Goal: Obtain resource: Download file/media

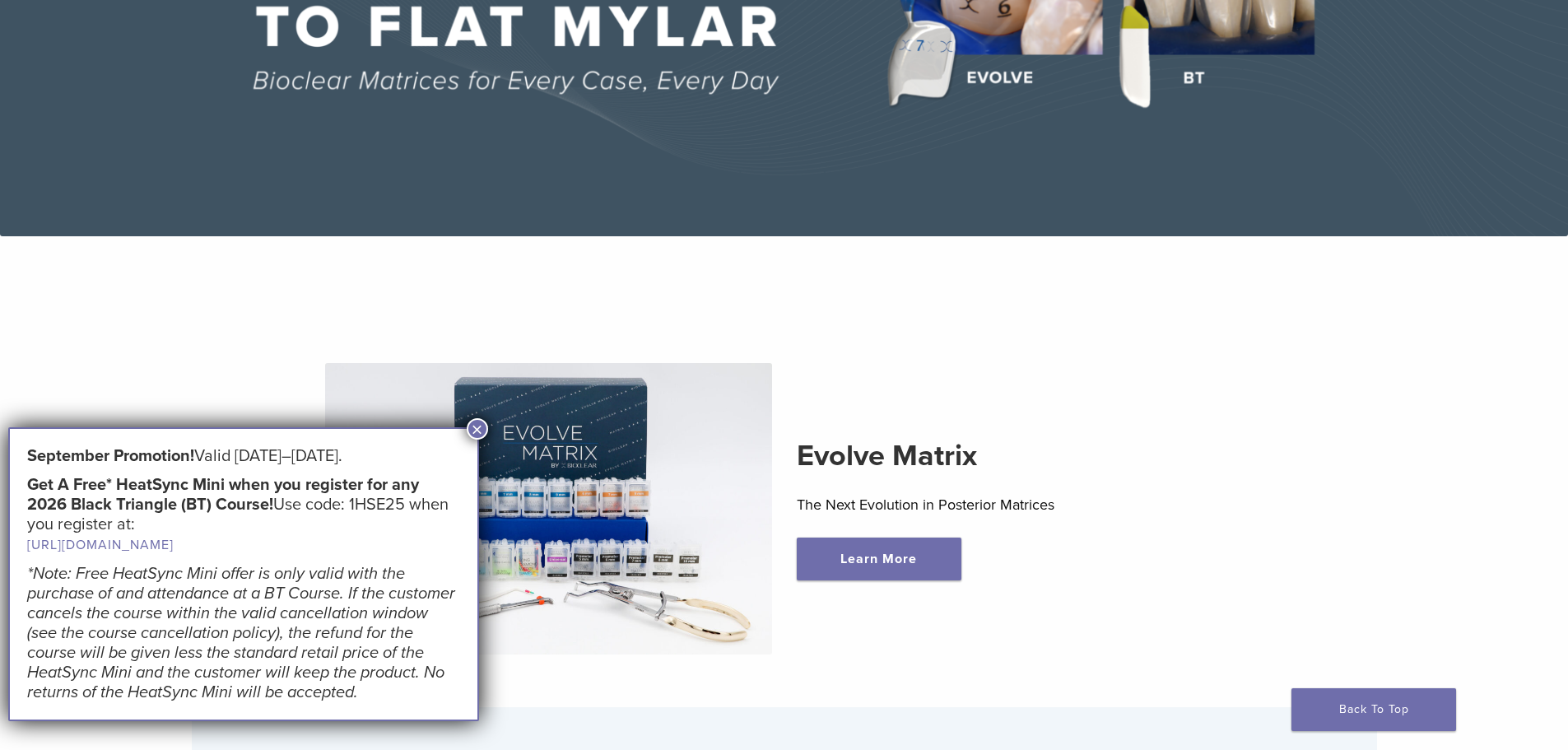
scroll to position [494, 0]
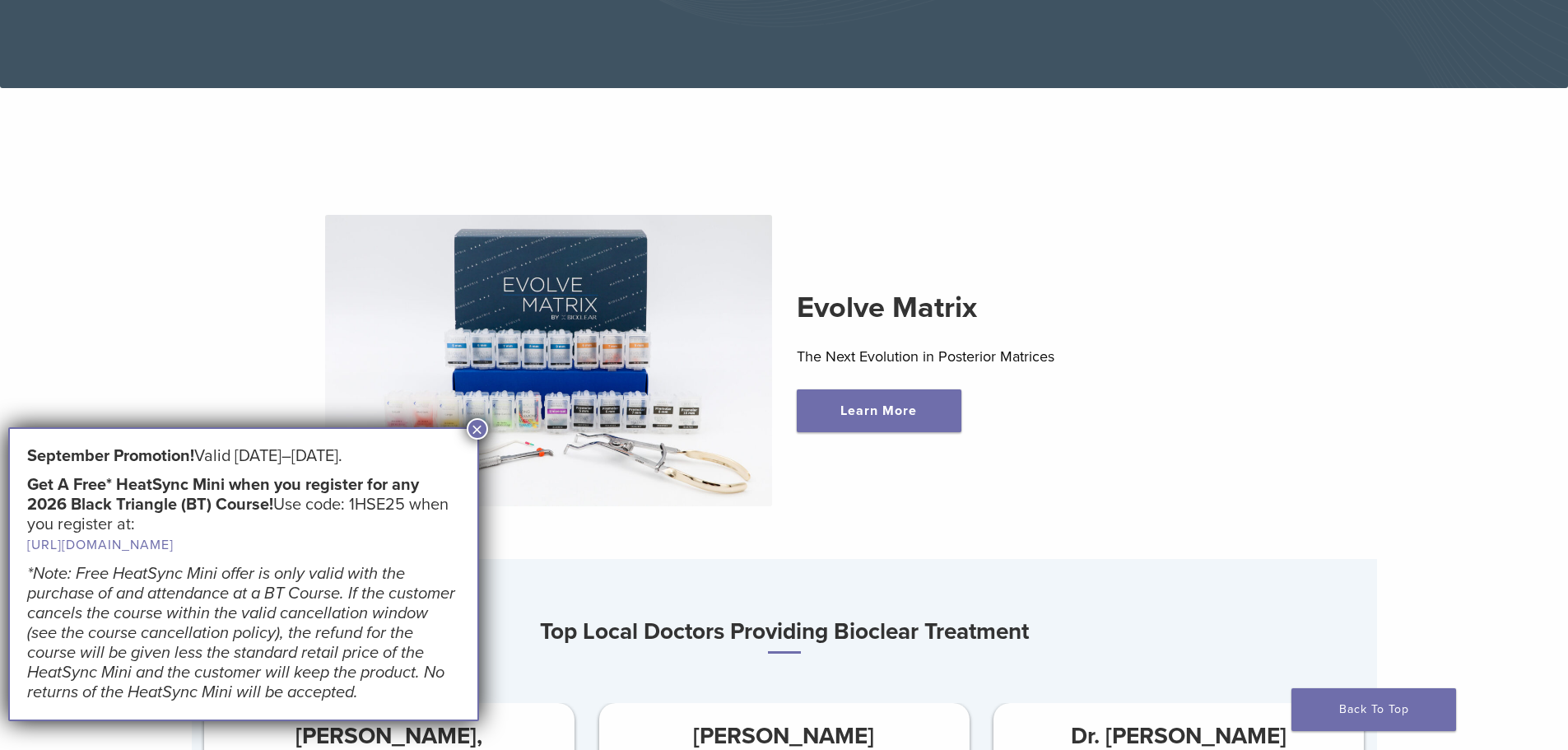
click at [476, 428] on button "×" at bounding box center [477, 428] width 22 height 22
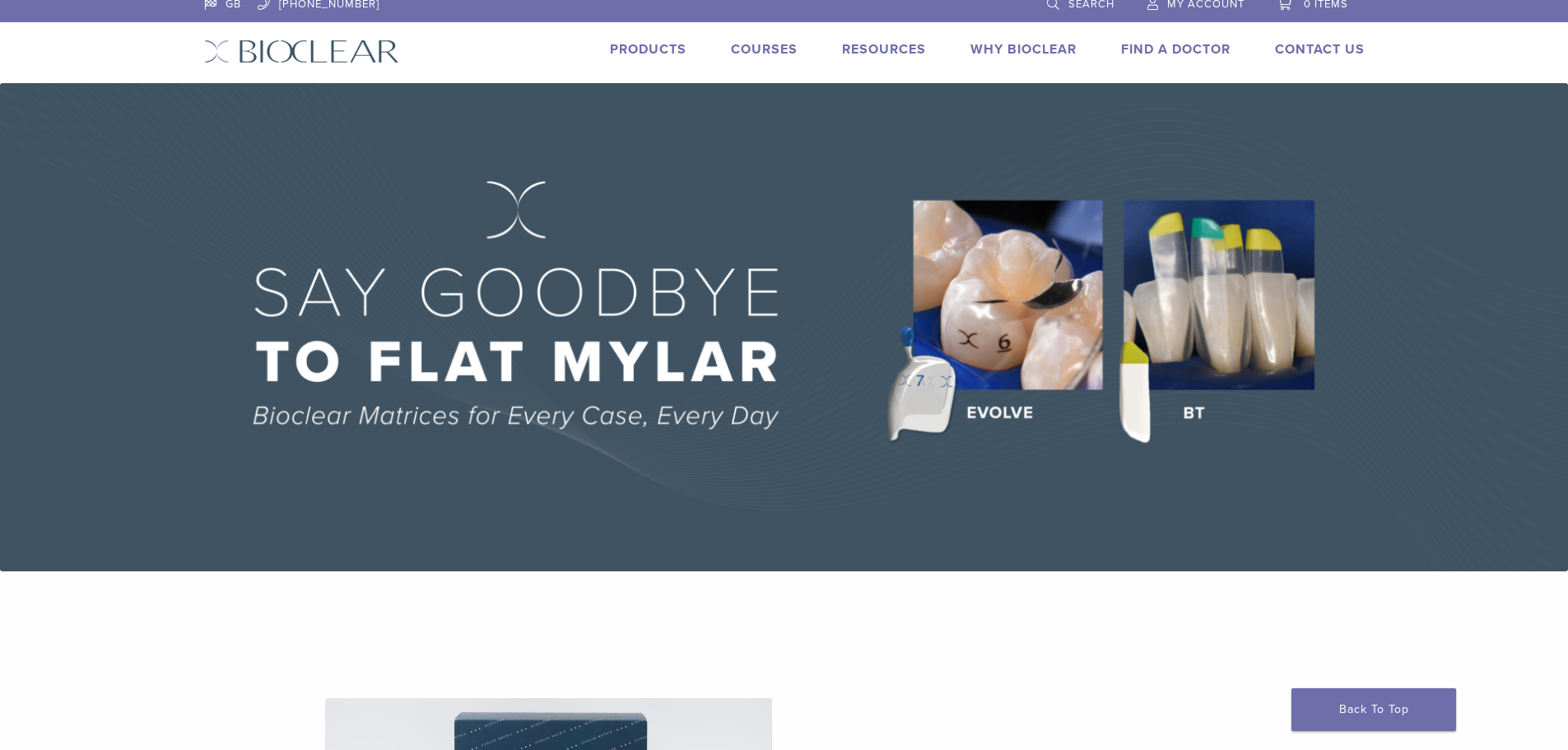
scroll to position [0, 0]
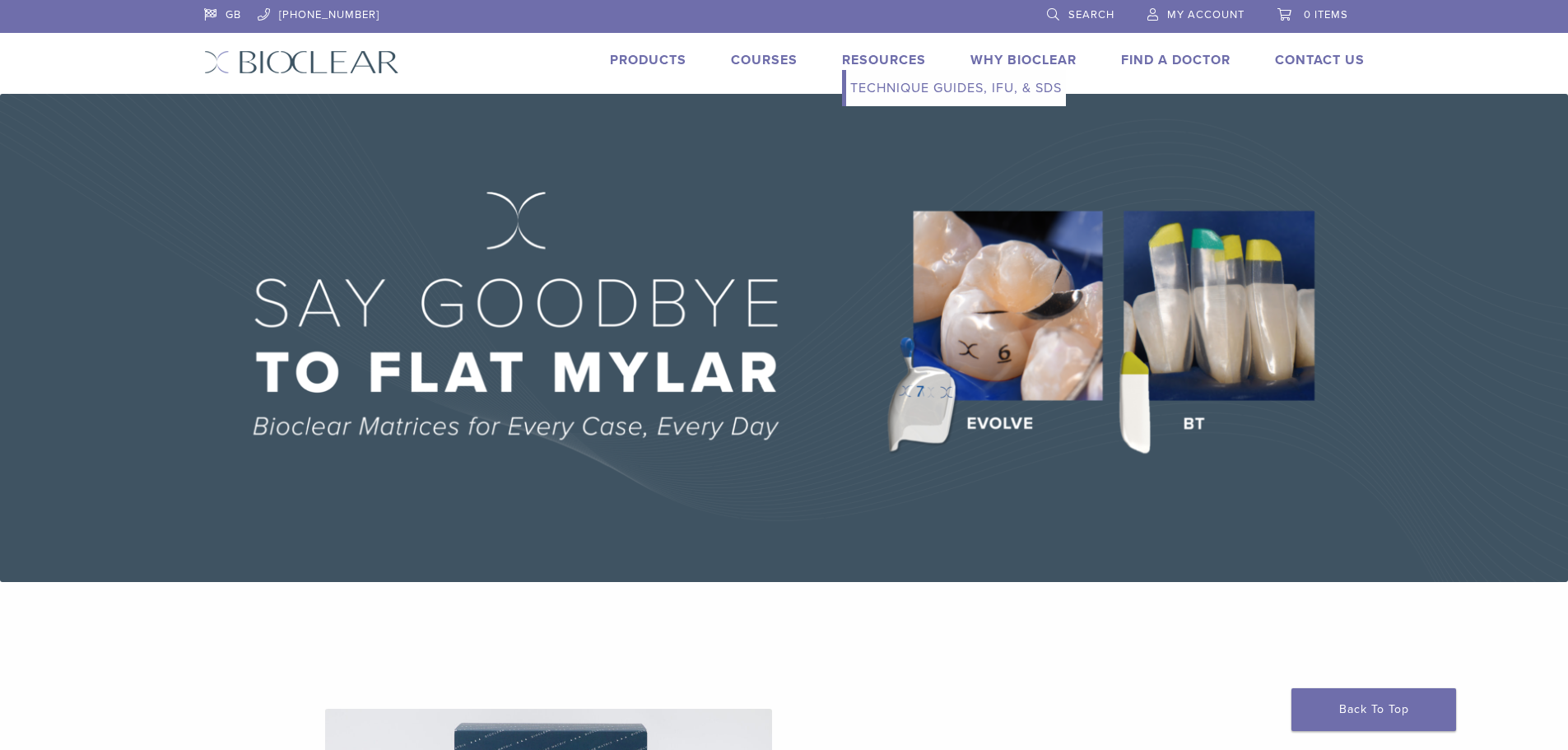
click at [901, 54] on link "Resources" at bounding box center [884, 60] width 84 height 17
click at [911, 94] on link "Technique Guides, IFU, & SDS" at bounding box center [956, 88] width 219 height 37
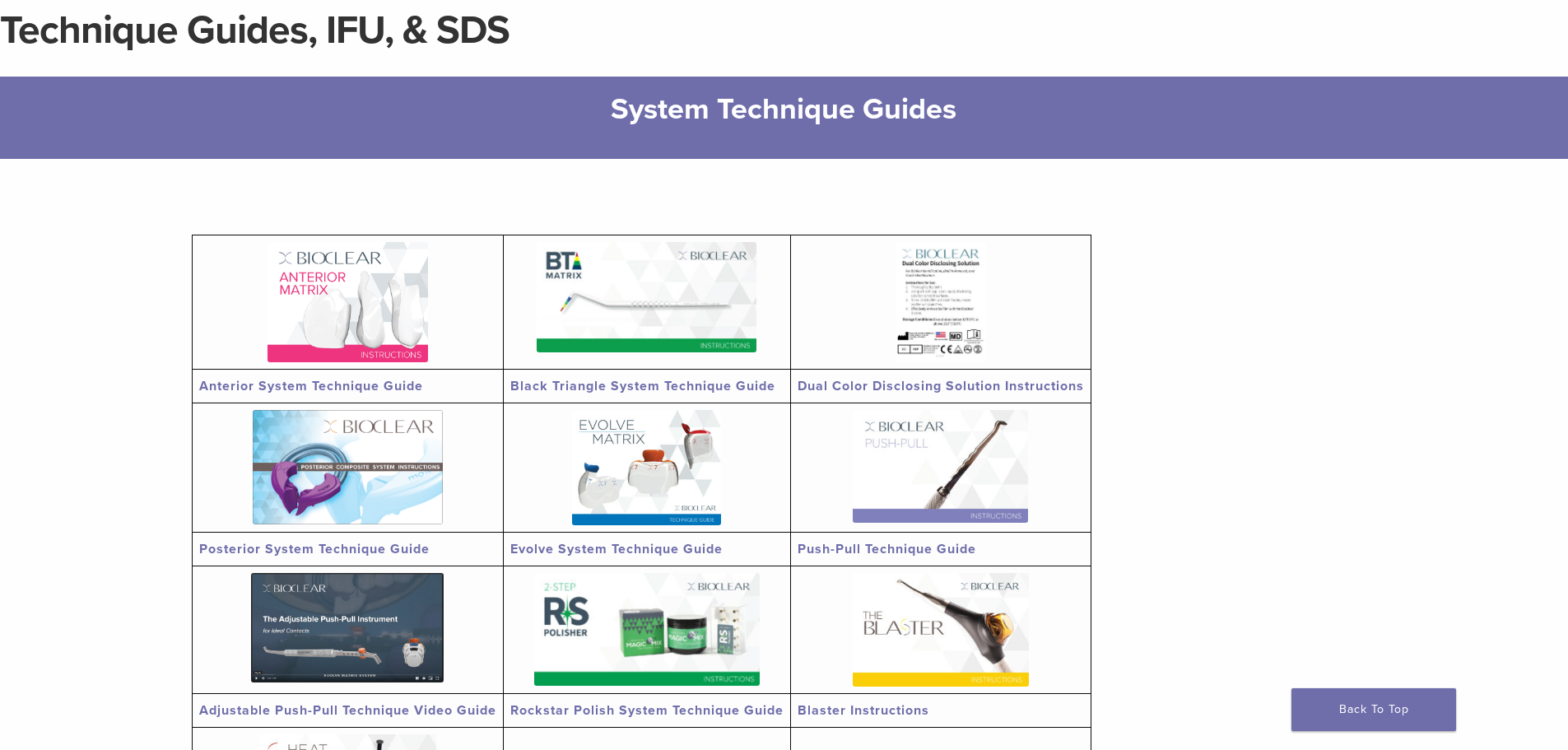
scroll to position [165, 0]
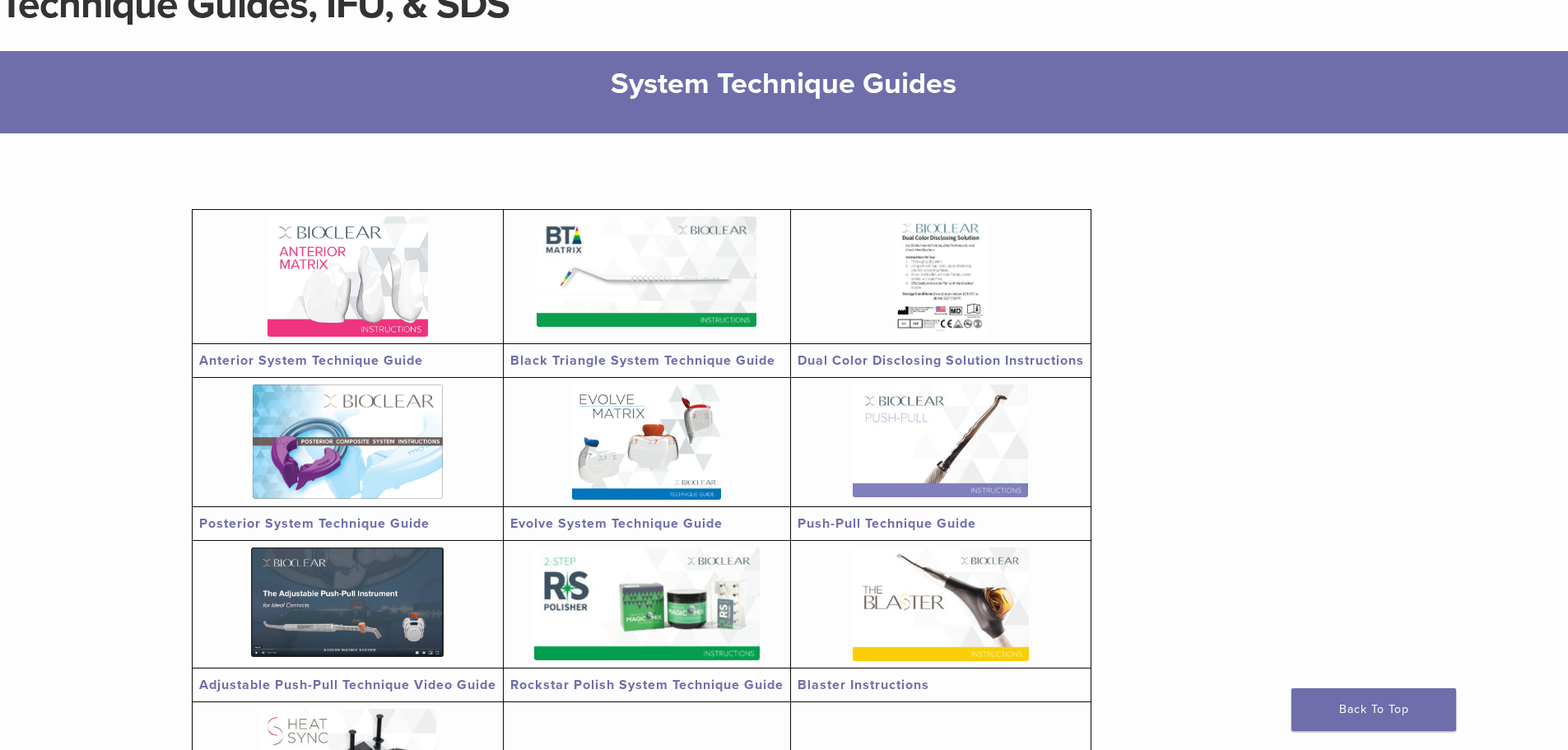
click at [346, 336] on img at bounding box center [347, 277] width 160 height 120
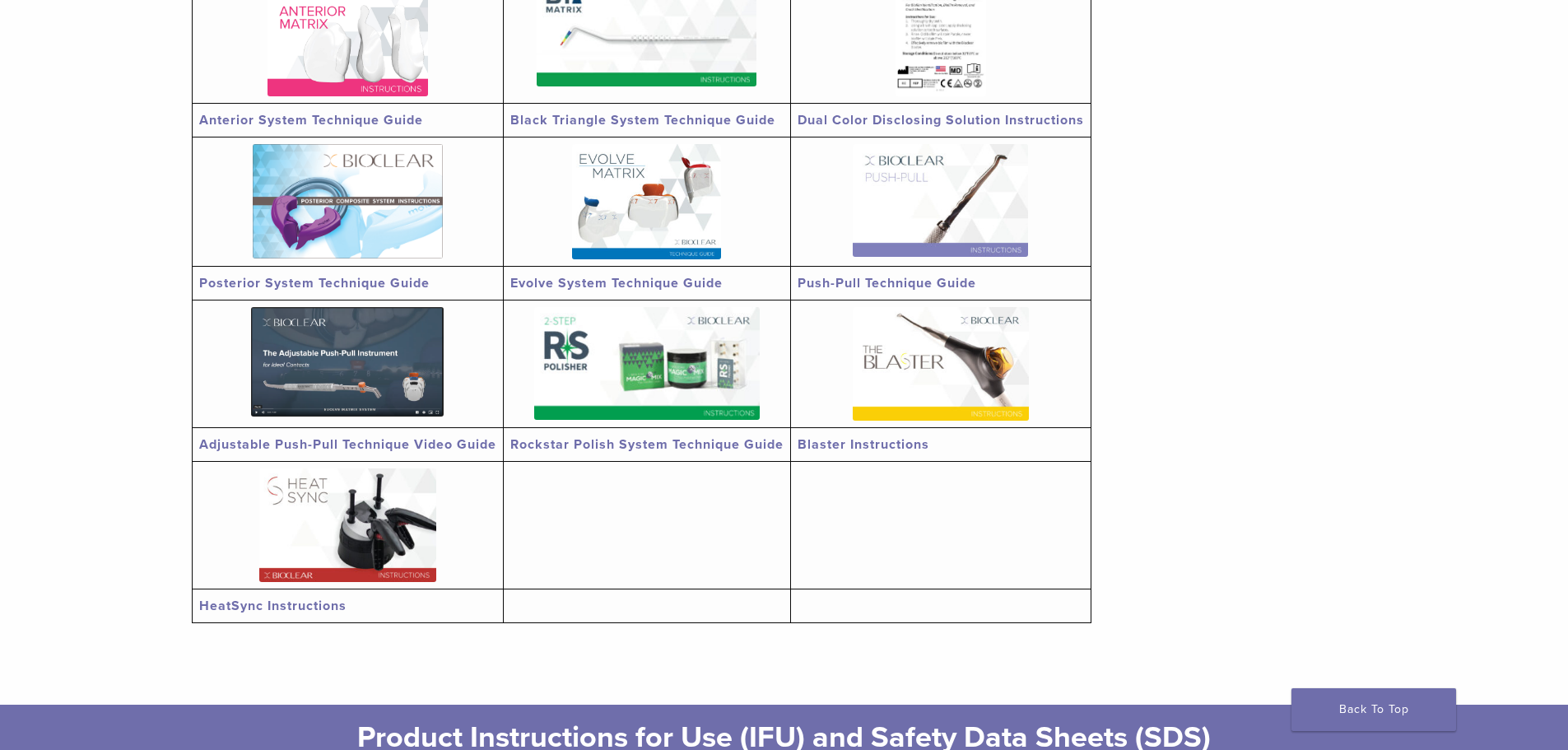
scroll to position [412, 0]
